Goal: Use online tool/utility: Utilize a website feature to perform a specific function

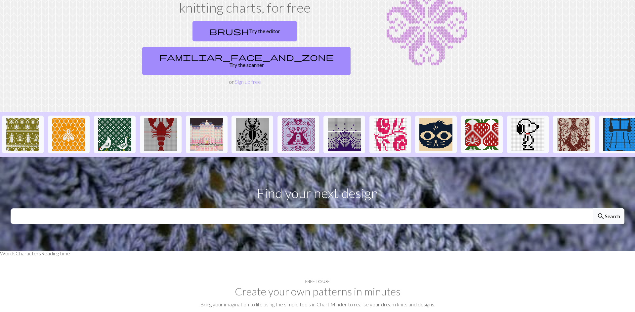
scroll to position [63, 0]
click at [193, 30] on link "brush Try the editor" at bounding box center [245, 31] width 105 height 21
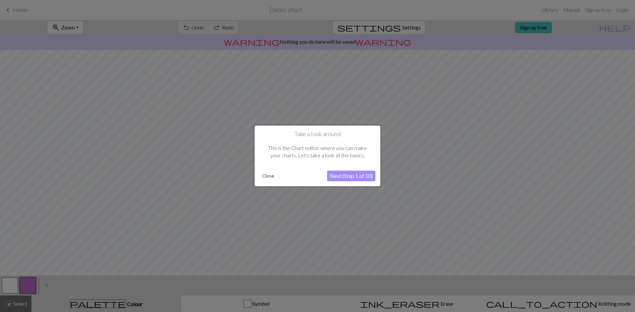
click at [266, 175] on button "Close" at bounding box center [268, 176] width 17 height 10
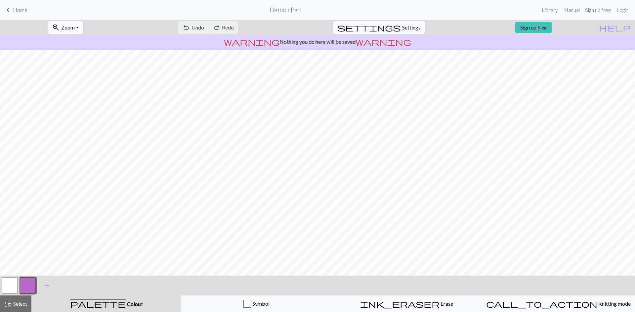
scroll to position [16, 0]
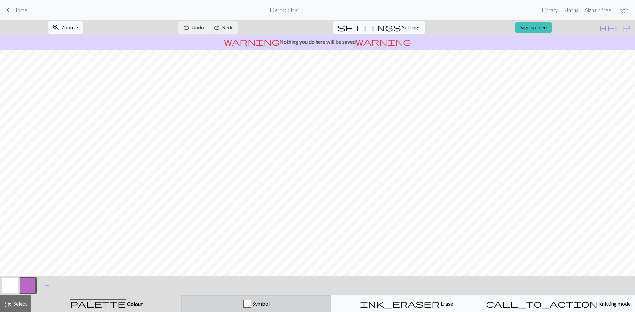
click at [300, 304] on div "Symbol" at bounding box center [257, 303] width 142 height 8
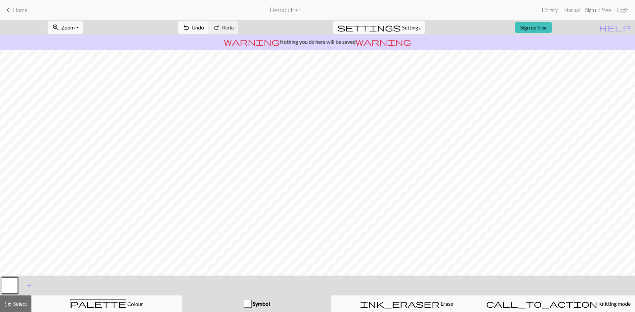
click at [402, 28] on span "Settings" at bounding box center [411, 27] width 19 height 8
select select "aran"
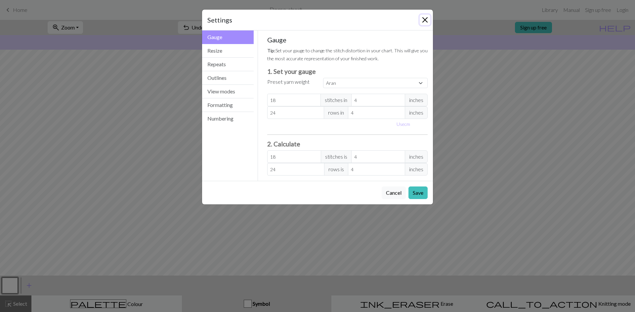
click at [427, 19] on button "Close" at bounding box center [425, 20] width 11 height 11
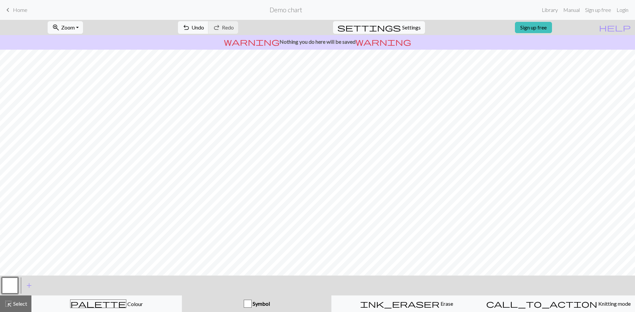
click at [427, 19] on nav "keyboard_arrow_left Home Demo chart Library Manual Sign up free Login" at bounding box center [317, 10] width 635 height 20
click at [408, 26] on span "Settings" at bounding box center [411, 27] width 19 height 8
select select "aran"
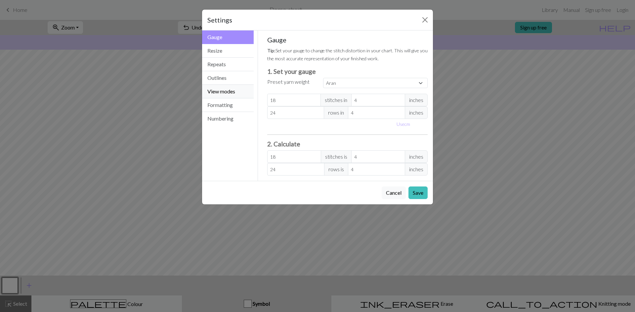
click at [216, 93] on button "View modes" at bounding box center [228, 92] width 52 height 14
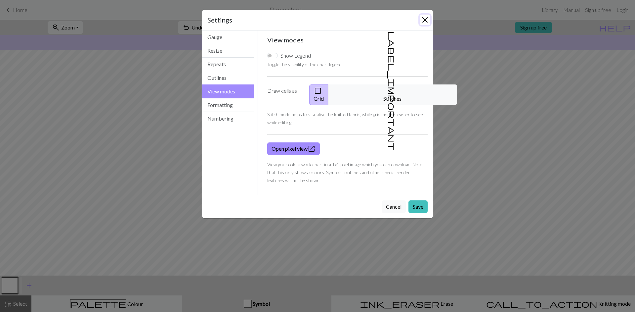
click at [422, 18] on button "Close" at bounding box center [425, 20] width 11 height 11
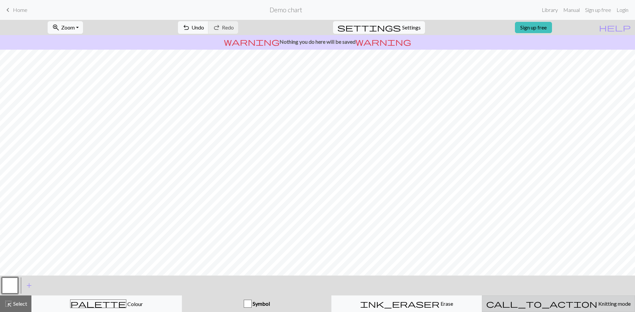
click at [598, 301] on span "Knitting mode" at bounding box center [614, 303] width 33 height 6
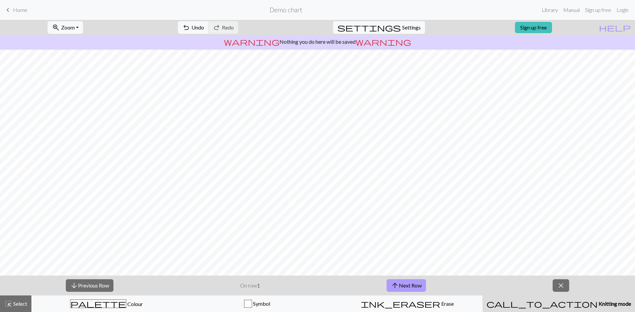
click at [418, 281] on button "arrow_upward Next Row" at bounding box center [406, 285] width 39 height 13
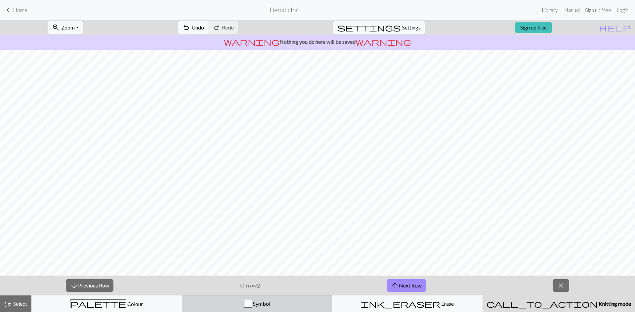
drag, startPoint x: 245, startPoint y: 303, endPoint x: 249, endPoint y: 301, distance: 4.0
click at [245, 302] on div "button" at bounding box center [248, 303] width 8 height 8
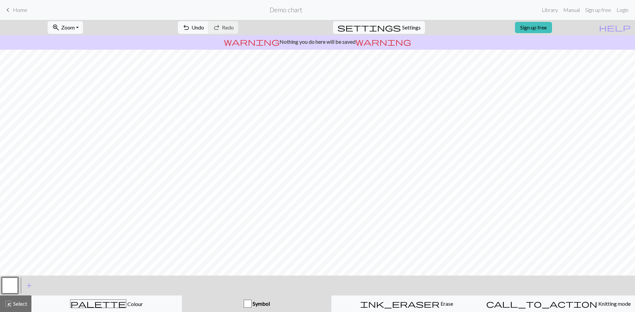
scroll to position [14, 0]
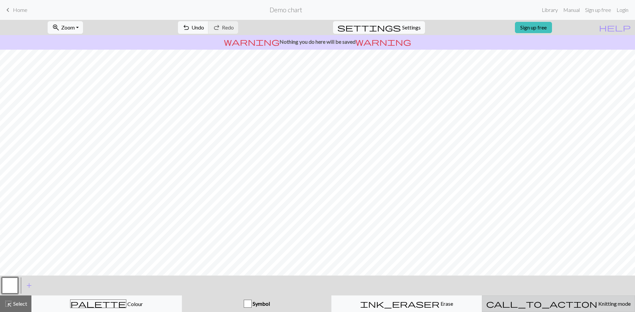
click at [598, 306] on span "Knitting mode" at bounding box center [614, 303] width 33 height 6
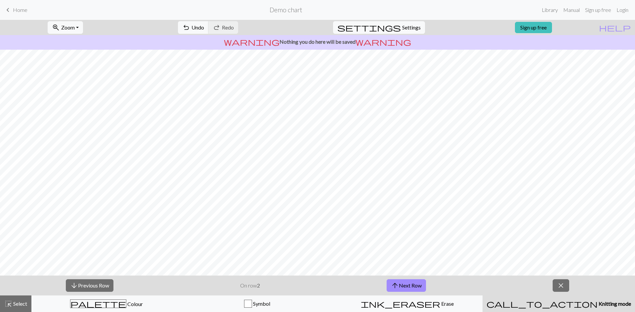
scroll to position [12, 0]
click at [570, 284] on div "arrow_downward Previous Row On row 2 arrow_upward Next Row close" at bounding box center [317, 285] width 635 height 20
click at [557, 286] on span "close" at bounding box center [561, 285] width 8 height 9
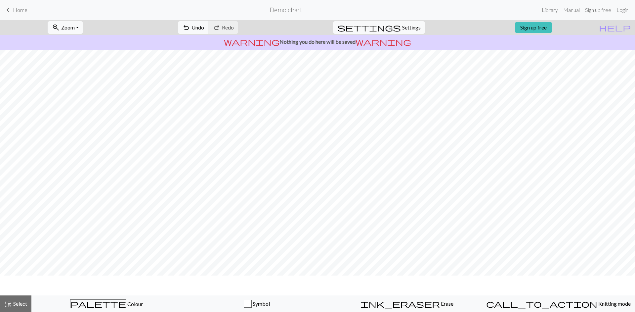
scroll to position [0, 0]
drag, startPoint x: 5, startPoint y: 298, endPoint x: 22, endPoint y: 298, distance: 17.5
click at [5, 299] on span "highlight_alt" at bounding box center [8, 303] width 8 height 9
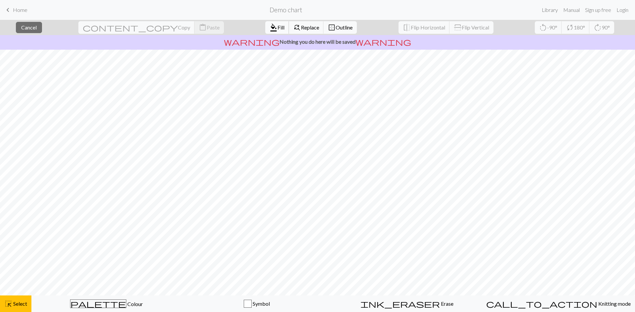
click at [270, 25] on span "format_color_fill" at bounding box center [274, 27] width 8 height 9
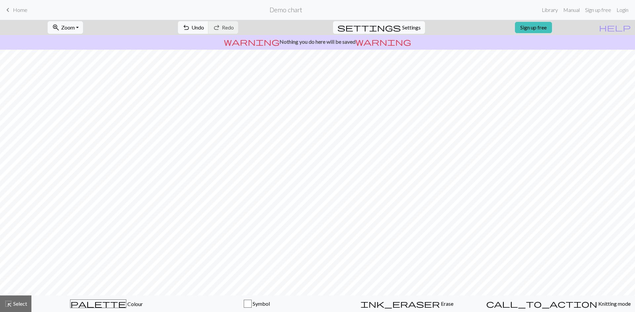
click at [243, 23] on div "undo Undo Undo redo Redo Redo" at bounding box center [208, 27] width 70 height 15
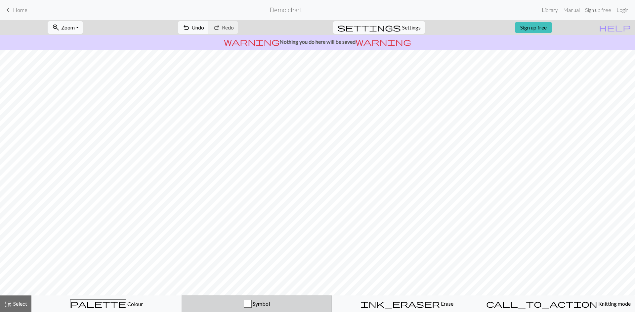
click at [258, 303] on span "Symbol" at bounding box center [261, 303] width 18 height 6
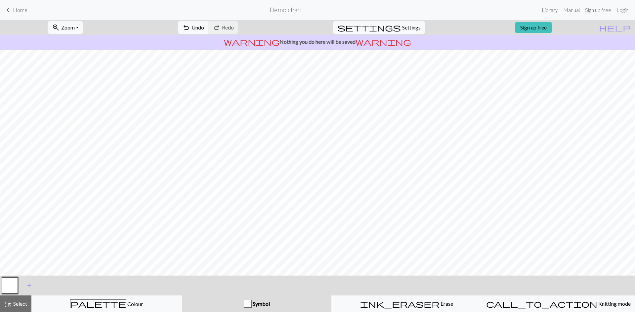
drag, startPoint x: 246, startPoint y: 302, endPoint x: 253, endPoint y: 302, distance: 7.0
click at [247, 302] on div "button" at bounding box center [248, 303] width 8 height 8
click at [36, 282] on button "add Add a symbol" at bounding box center [29, 285] width 17 height 17
click at [28, 282] on button "button" at bounding box center [28, 285] width 16 height 16
click at [26, 282] on button "button" at bounding box center [28, 285] width 16 height 16
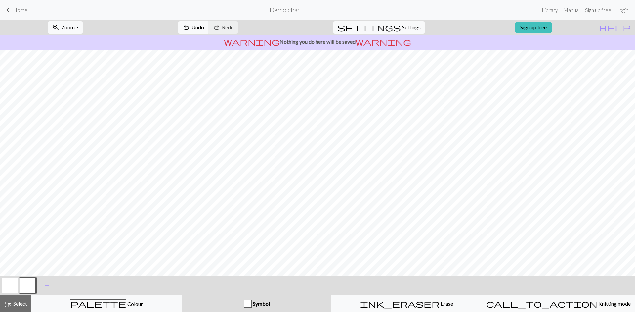
click at [26, 282] on div "Edit symbol Name d f g h j k p s t F H J O P T / | 0 1 2 3 4 5 6 7 8 9 e m n G …" at bounding box center [317, 156] width 635 height 312
click at [26, 282] on button "button" at bounding box center [28, 285] width 16 height 16
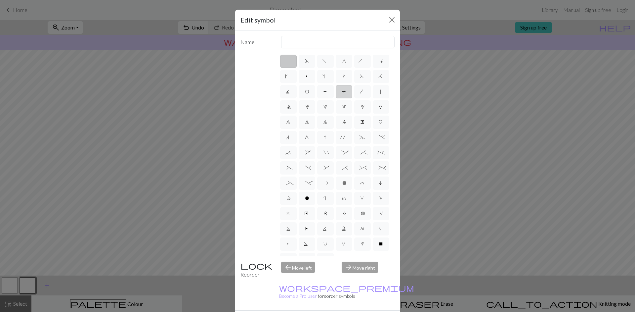
scroll to position [11, 0]
click at [383, 232] on span "X" at bounding box center [381, 234] width 5 height 7
click at [383, 240] on input "X" at bounding box center [381, 242] width 4 height 4
radio input "true"
type input "no stitch"
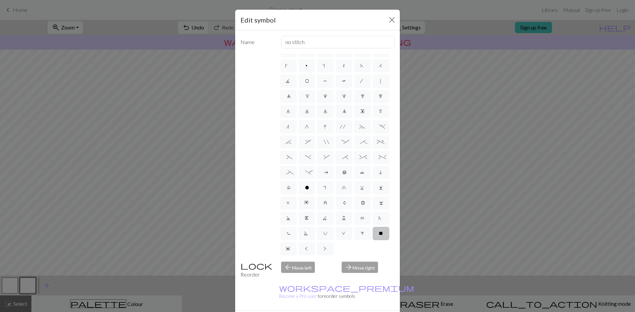
scroll to position [8, 0]
click at [383, 240] on label "X" at bounding box center [381, 235] width 17 height 13
click at [383, 240] on input "X" at bounding box center [381, 242] width 4 height 4
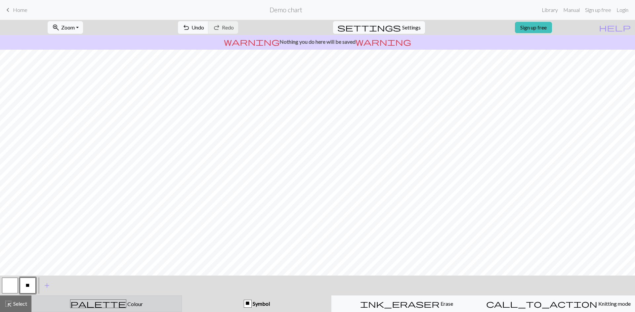
click at [104, 299] on div "palette Colour Colour" at bounding box center [107, 303] width 142 height 9
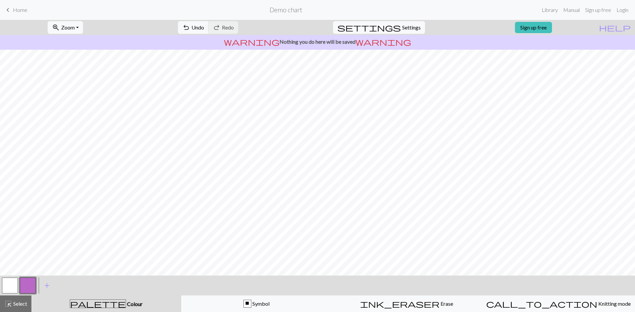
click at [25, 279] on button "button" at bounding box center [28, 285] width 16 height 16
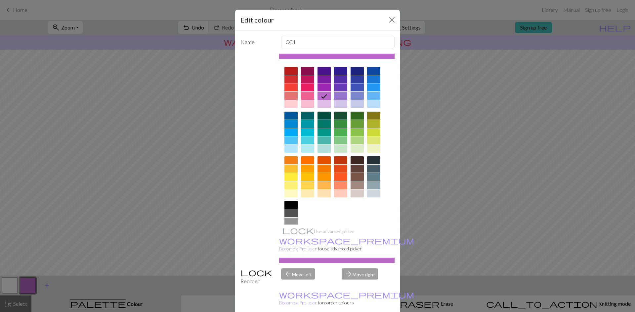
click at [320, 161] on div at bounding box center [324, 160] width 13 height 8
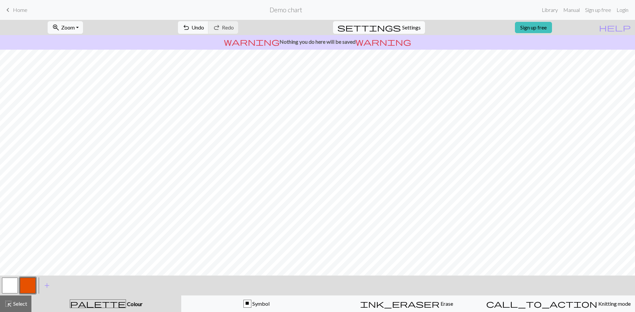
click at [387, 28] on span "settings" at bounding box center [370, 27] width 64 height 9
select select "aran"
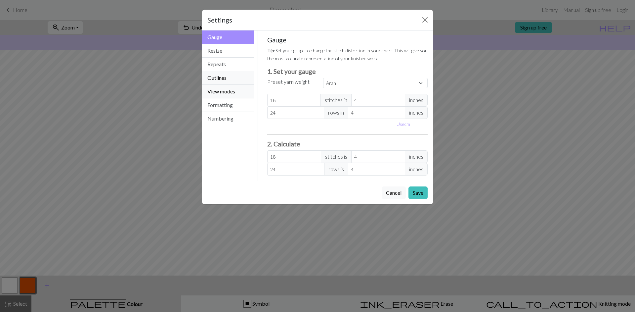
click at [221, 85] on button "View modes" at bounding box center [228, 92] width 52 height 14
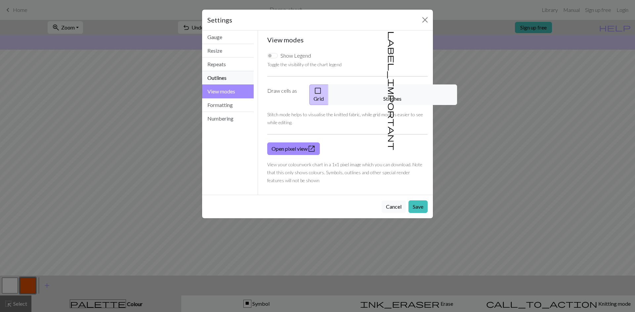
click at [223, 77] on button "Outlines" at bounding box center [228, 78] width 52 height 14
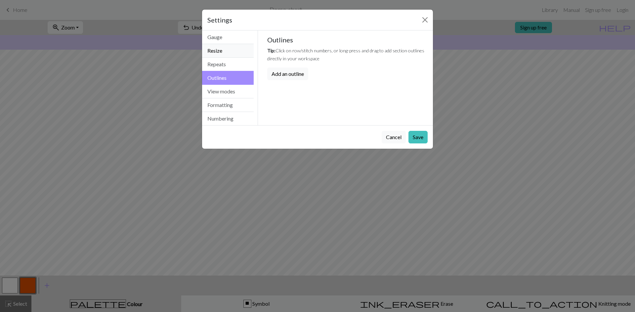
click at [222, 45] on button "Resize" at bounding box center [228, 51] width 52 height 14
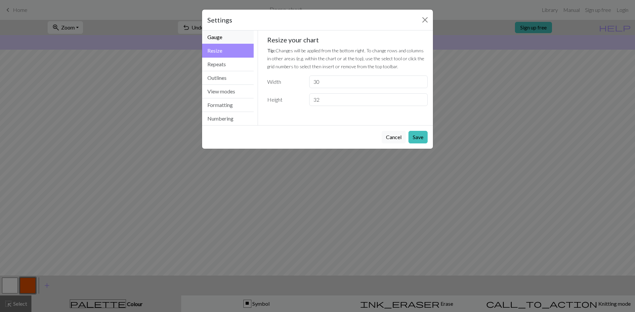
click at [224, 40] on button "Gauge" at bounding box center [228, 37] width 52 height 14
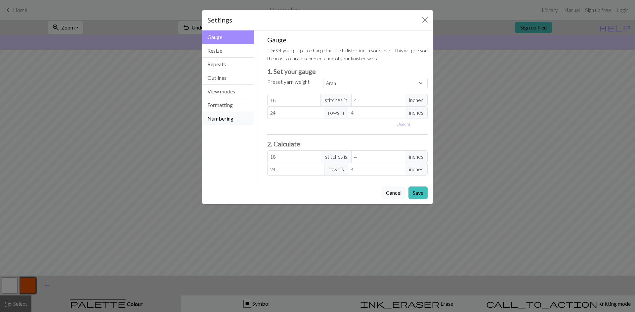
click at [230, 113] on button "Numbering" at bounding box center [228, 118] width 52 height 13
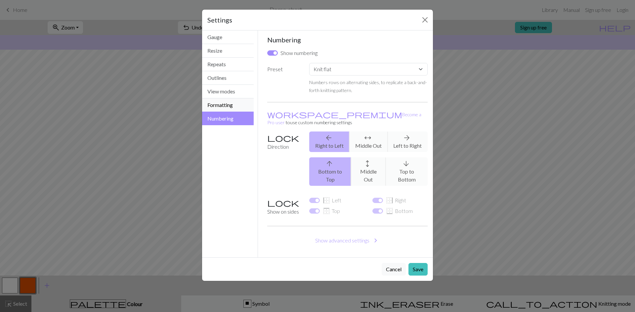
click at [228, 105] on button "Formatting" at bounding box center [228, 105] width 52 height 14
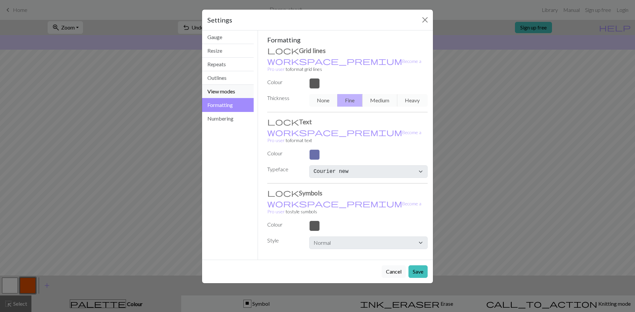
click at [228, 93] on button "View modes" at bounding box center [228, 92] width 52 height 14
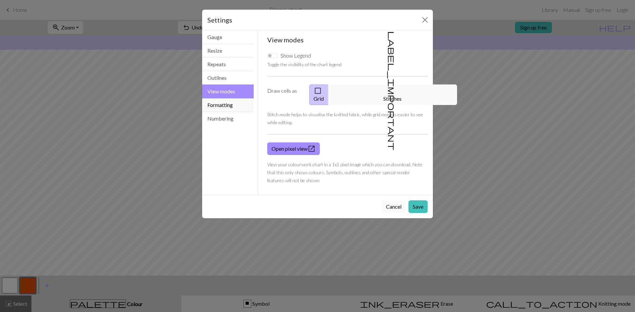
drag, startPoint x: 226, startPoint y: 101, endPoint x: 252, endPoint y: 81, distance: 32.1
click at [226, 101] on button "Formatting" at bounding box center [228, 105] width 52 height 14
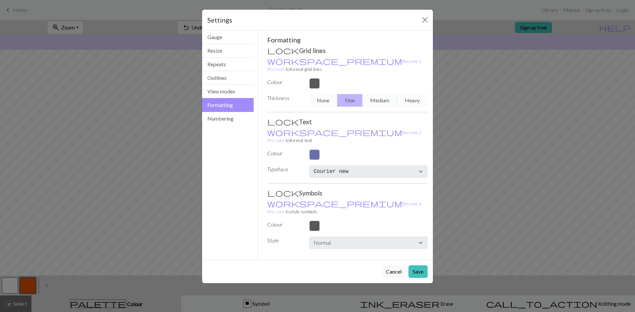
click at [315, 78] on div at bounding box center [368, 83] width 126 height 11
click at [219, 95] on button "View modes" at bounding box center [228, 92] width 52 height 14
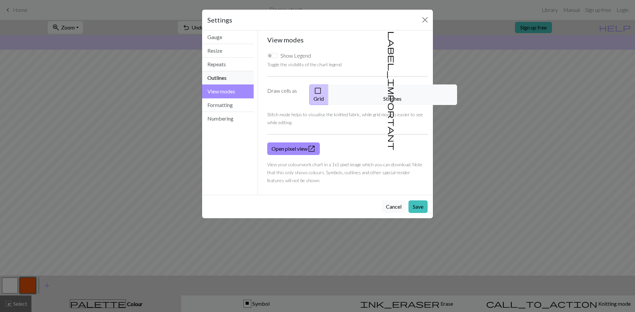
click at [222, 79] on button "Outlines" at bounding box center [228, 78] width 52 height 14
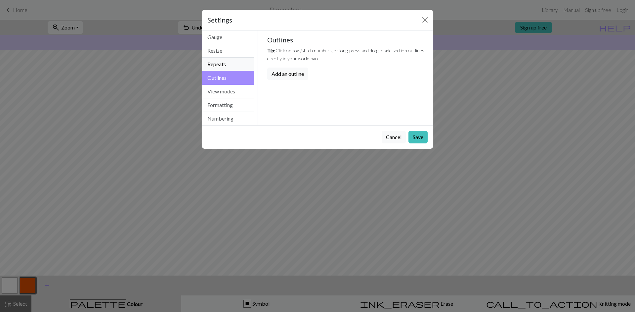
click at [226, 64] on button "Repeats" at bounding box center [228, 65] width 52 height 14
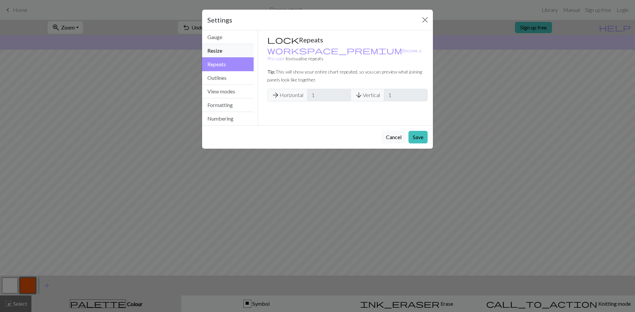
click at [227, 49] on button "Resize" at bounding box center [228, 51] width 52 height 14
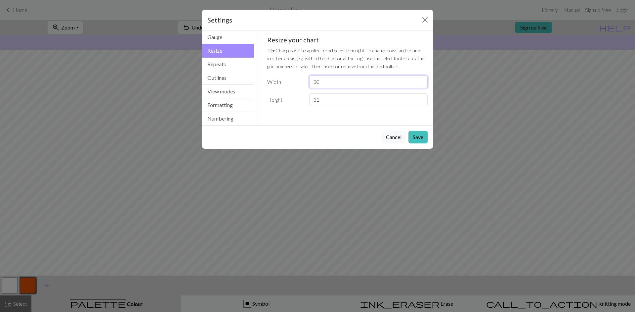
click at [382, 75] on input "30" at bounding box center [368, 81] width 118 height 13
click at [372, 80] on input "30" at bounding box center [368, 81] width 118 height 13
drag, startPoint x: 364, startPoint y: 82, endPoint x: 300, endPoint y: 85, distance: 63.6
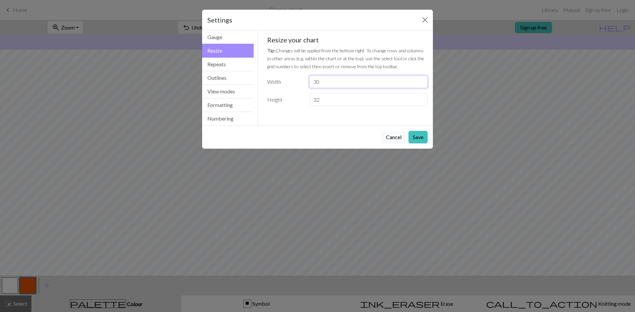
click at [300, 85] on div "Width 30" at bounding box center [347, 81] width 169 height 13
type input "100"
click at [418, 135] on button "Save" at bounding box center [418, 137] width 19 height 13
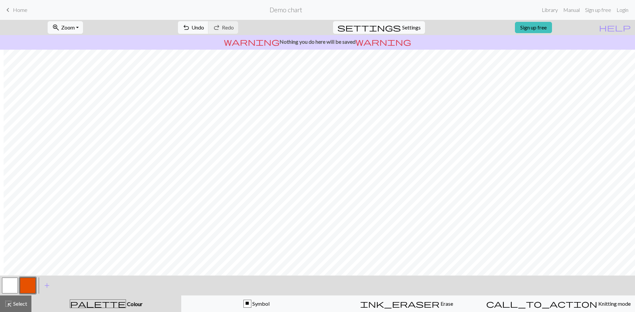
scroll to position [16, 4]
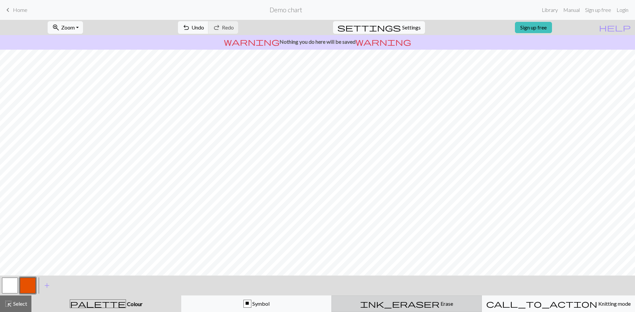
drag, startPoint x: 455, startPoint y: 305, endPoint x: 445, endPoint y: 300, distance: 11.3
click at [455, 305] on div "ink_eraser Erase Erase" at bounding box center [407, 303] width 142 height 8
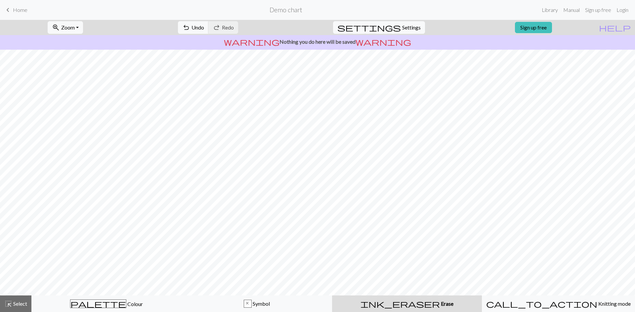
scroll to position [0, 6]
